Goal: Go to known website: Go to known website

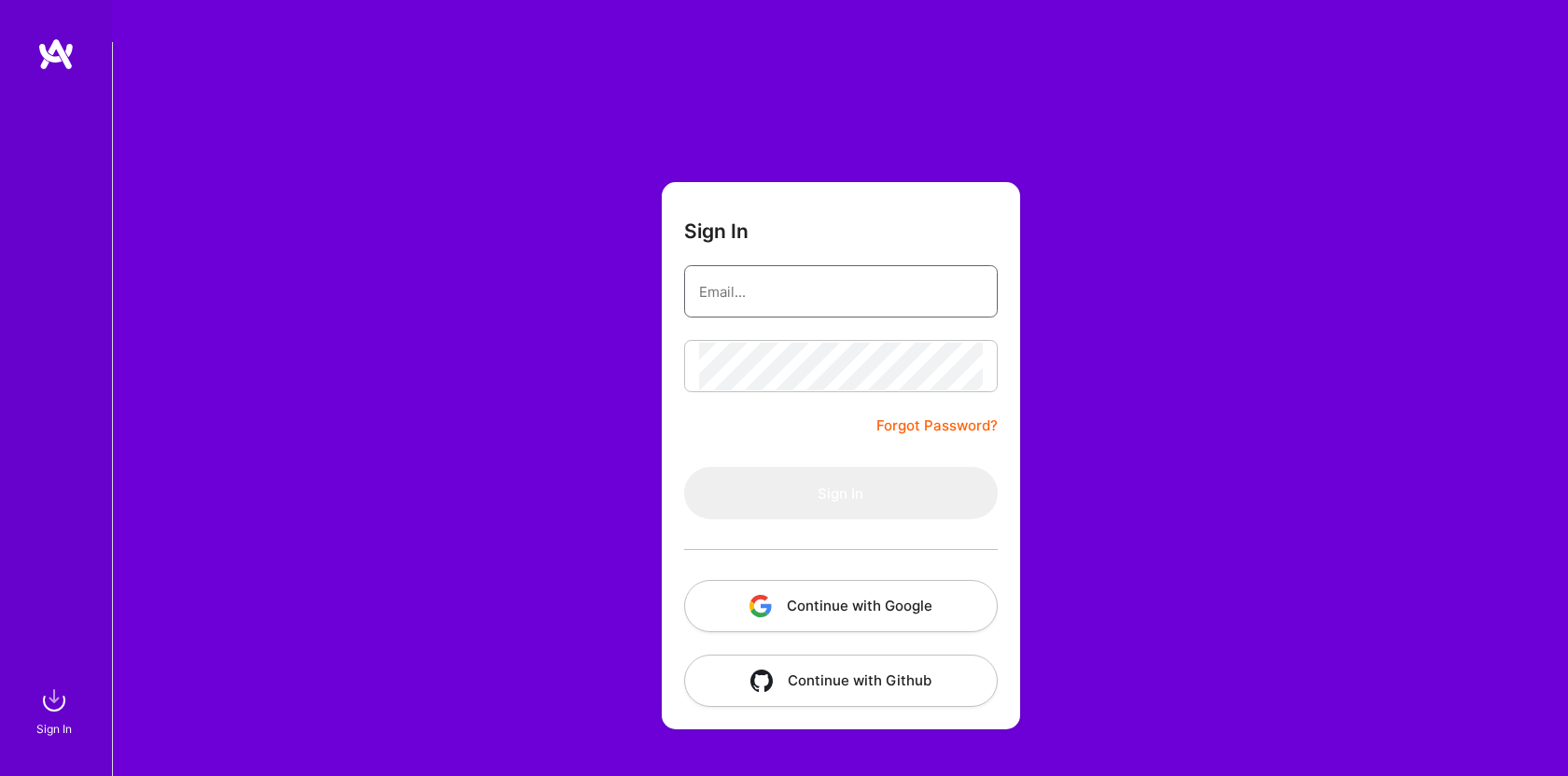
click at [789, 268] on input "email" at bounding box center [841, 292] width 284 height 47
type input "monica@a.team"
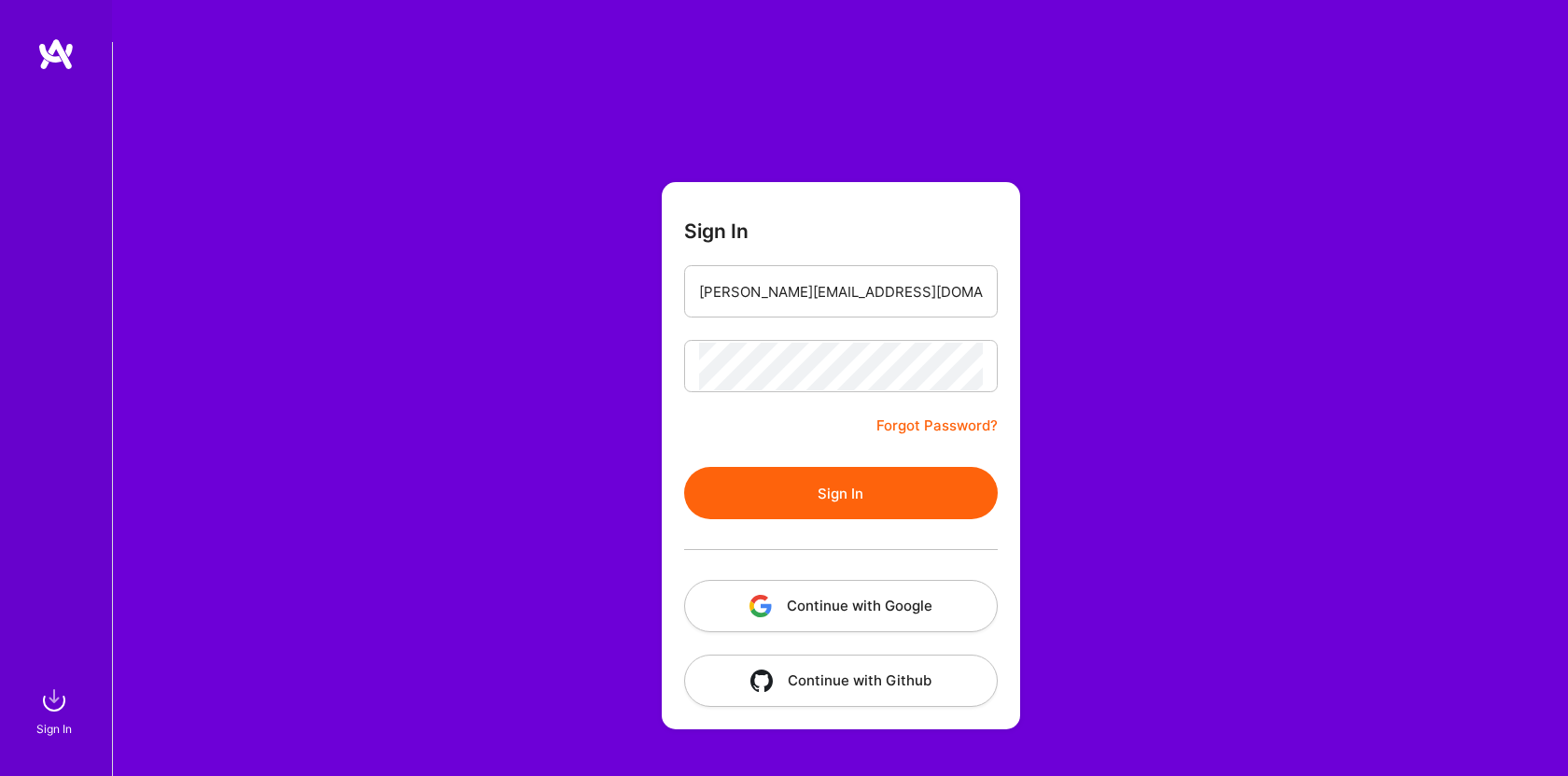
click at [877, 467] on button "Sign In" at bounding box center [840, 493] width 314 height 52
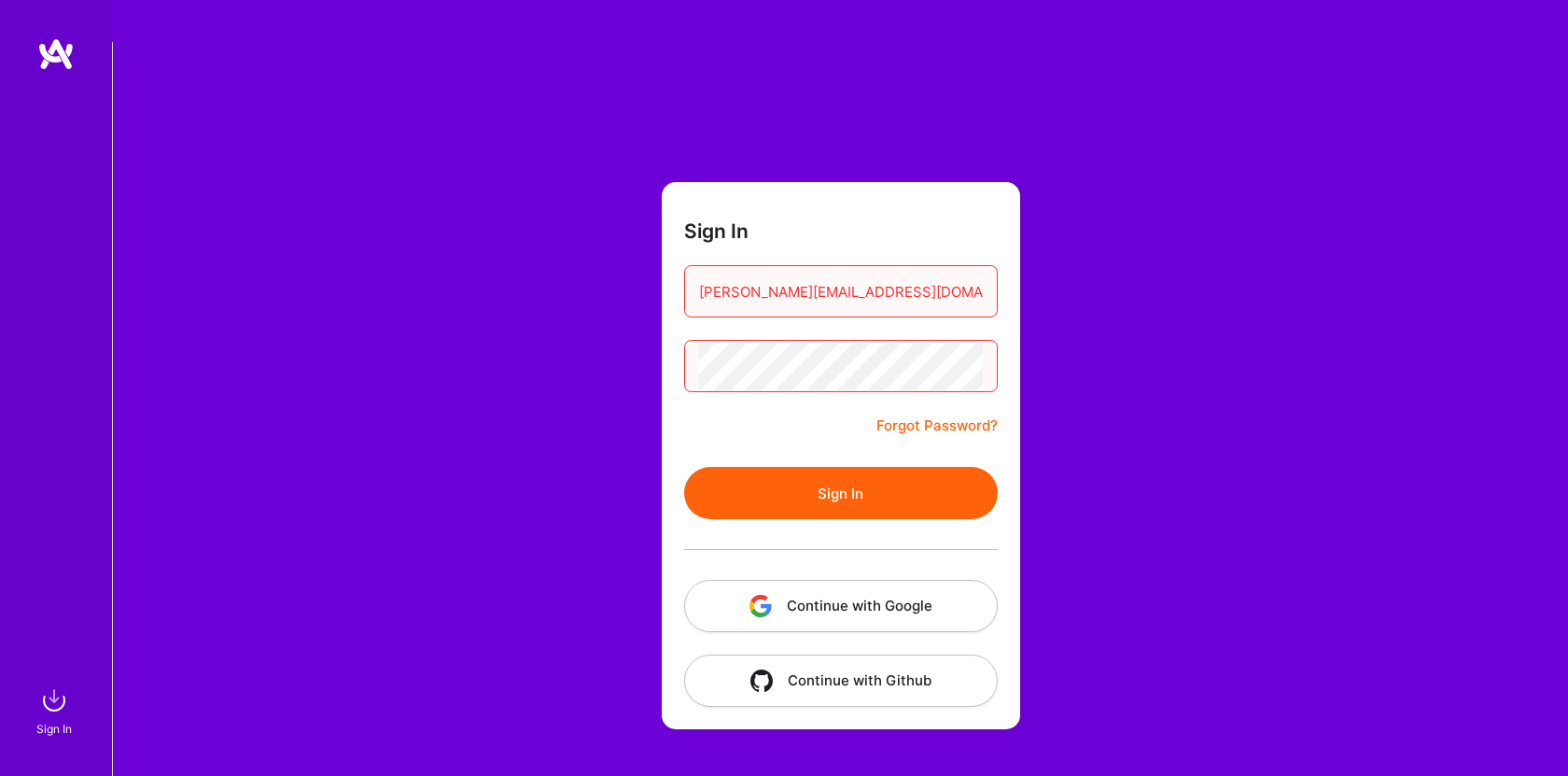
click at [886, 467] on button "Sign In" at bounding box center [840, 493] width 314 height 52
click at [922, 580] on button "Continue with Google" at bounding box center [840, 605] width 314 height 52
